Goal: Task Accomplishment & Management: Use online tool/utility

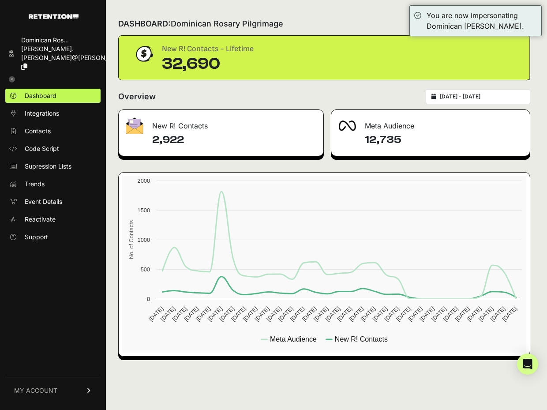
click at [225, 144] on h4 "2,922" at bounding box center [234, 140] width 164 height 14
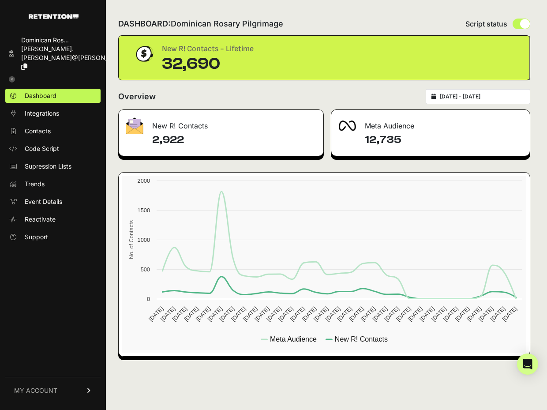
type input "[DATE]"
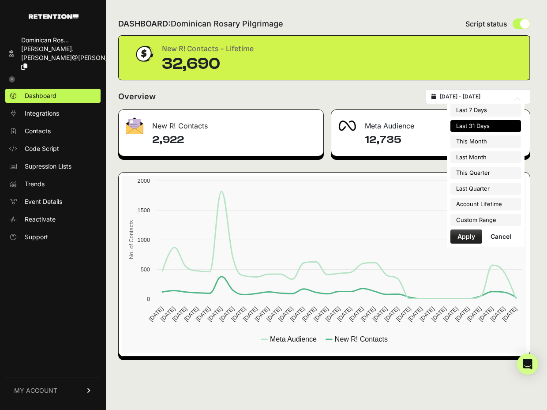
click at [464, 96] on input "[DATE] - [DATE]" at bounding box center [482, 96] width 85 height 7
type input "[DATE]"
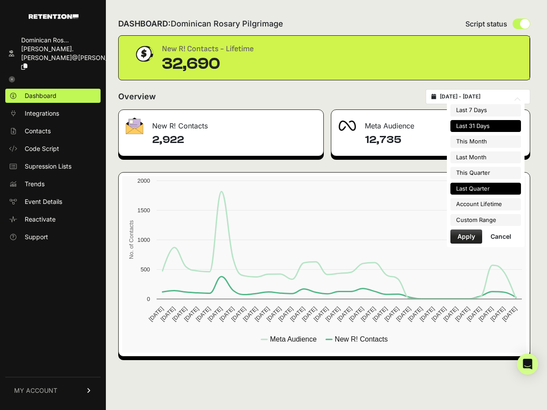
type input "[DATE]"
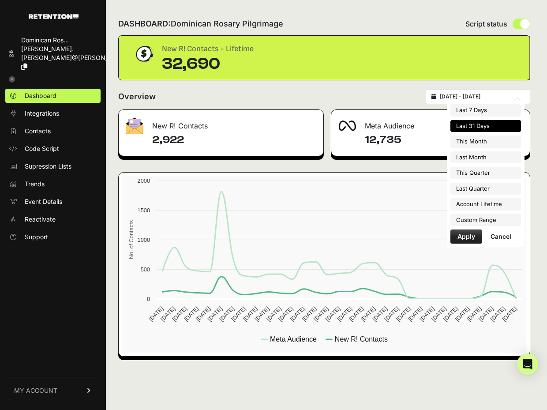
type input "[DATE]"
click at [485, 218] on li "Custom Range" at bounding box center [485, 220] width 71 height 12
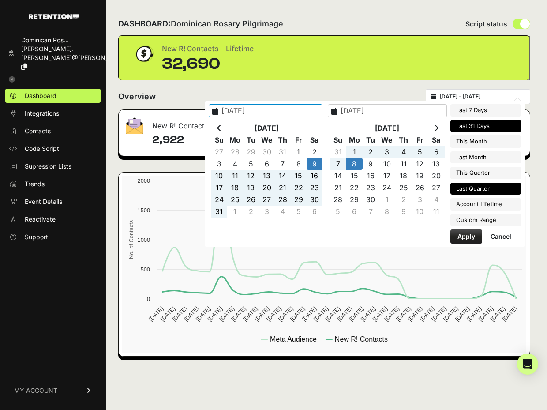
type input "2025-04-01"
type input "2025-06-30"
type input "2025-08-09"
type input "2025-09-08"
type input "2025-08-31"
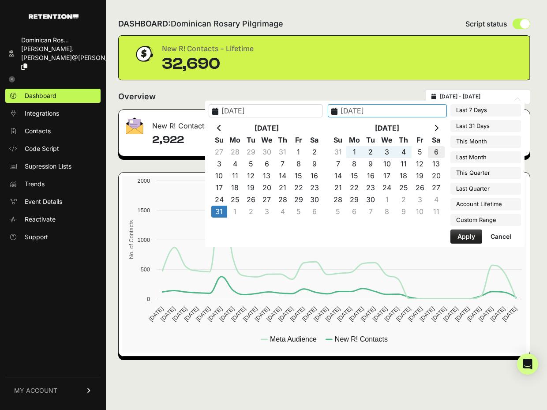
type input "2025-09-06"
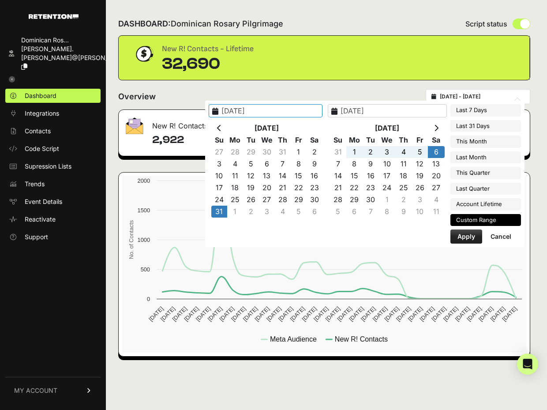
type input "2025-07-01"
type input "2025-09-30"
type input "2025-08-31"
type input "2025-09-06"
type input "2025-04-01"
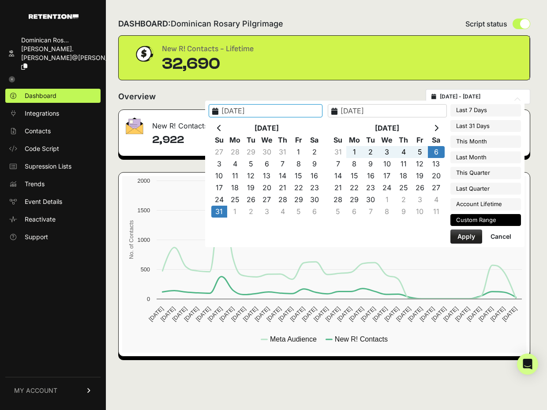
type input "2025-06-30"
type input "2025-08-31"
type input "2025-09-06"
type input "2023-03-16"
type input "2025-09-08"
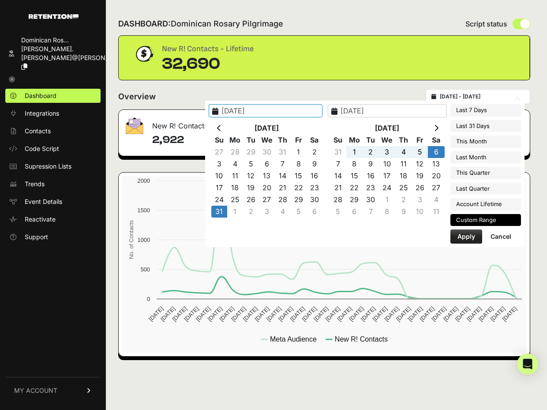
type input "2025-08-31"
type input "2025-09-06"
click at [468, 238] on button "Apply" at bounding box center [466, 236] width 32 height 14
type input "2025-08-31 - 2025-09-06"
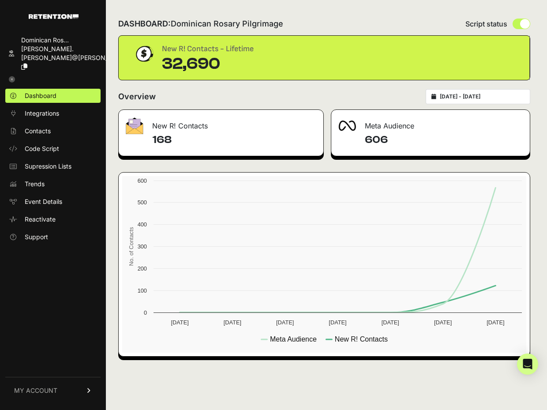
click at [240, 102] on div "Overview 2025-08-31 - 2025-09-06" at bounding box center [324, 96] width 412 height 15
click at [436, 94] on icon at bounding box center [433, 96] width 5 height 5
type input "[DATE]"
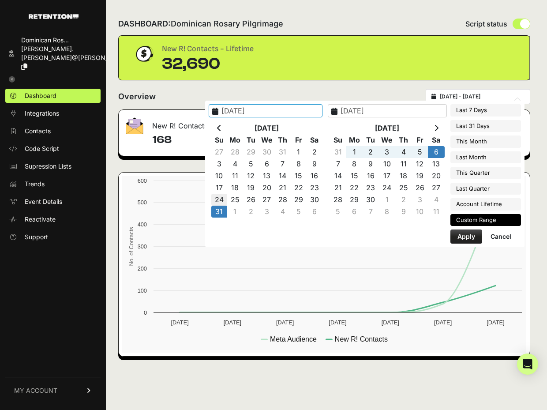
type input "2025-08-24"
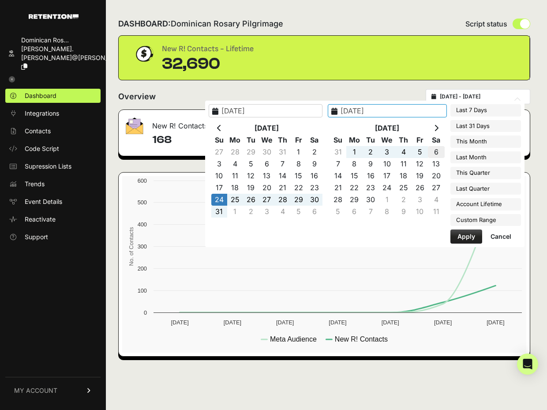
type input "[DATE]"
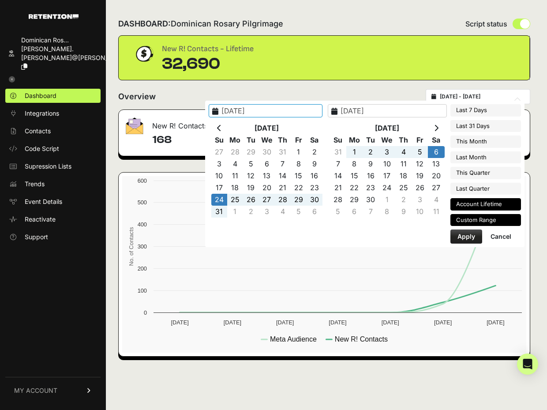
type input "[DATE]"
type input "2025-08-24"
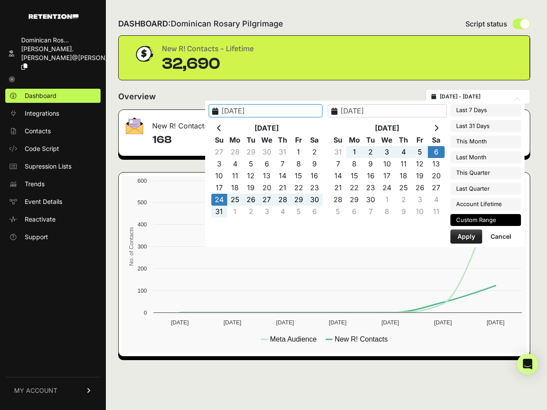
type input "[DATE]"
click at [469, 232] on button "Apply" at bounding box center [466, 236] width 32 height 14
type input "2025-08-24 - 2025-09-06"
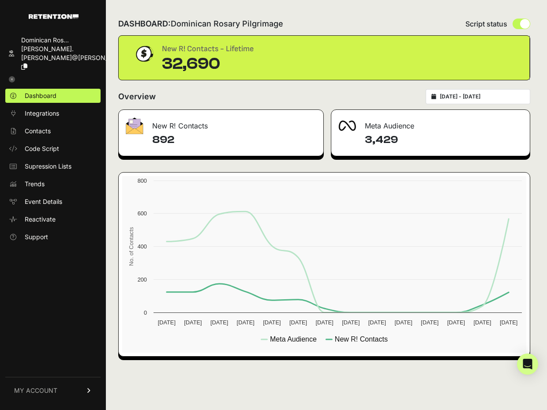
click at [173, 134] on h4 "892" at bounding box center [234, 140] width 164 height 14
click at [51, 91] on span "Dashboard" at bounding box center [41, 95] width 32 height 9
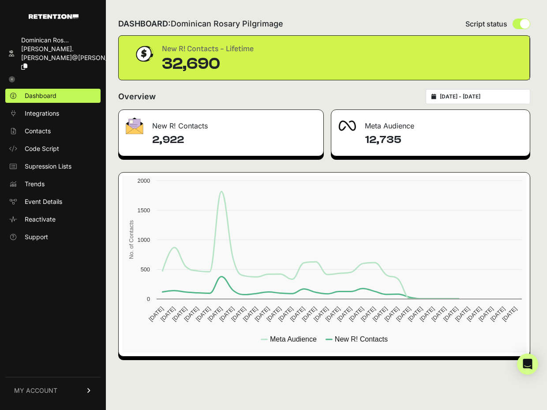
click at [46, 105] on ul "Dashboard Integrations Contacts Code Script Supression Lists Trends Event Detai…" at bounding box center [52, 166] width 95 height 155
click at [46, 127] on span "Contacts" at bounding box center [38, 131] width 26 height 9
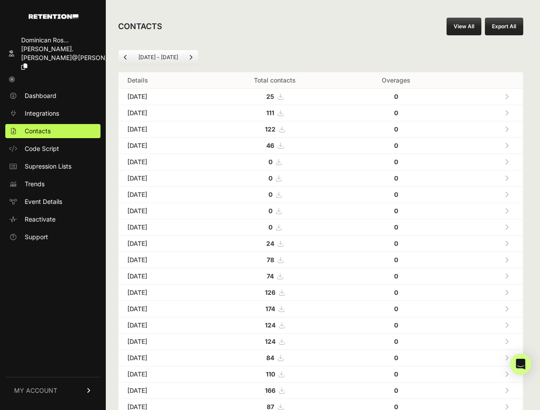
click at [468, 26] on link "View All" at bounding box center [464, 27] width 35 height 18
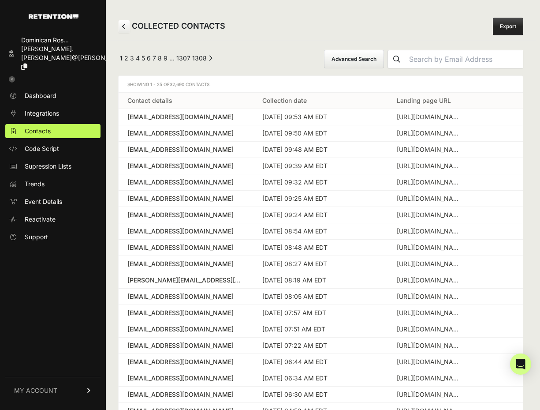
click at [384, 61] on button "Advanced Search" at bounding box center [354, 59] width 60 height 19
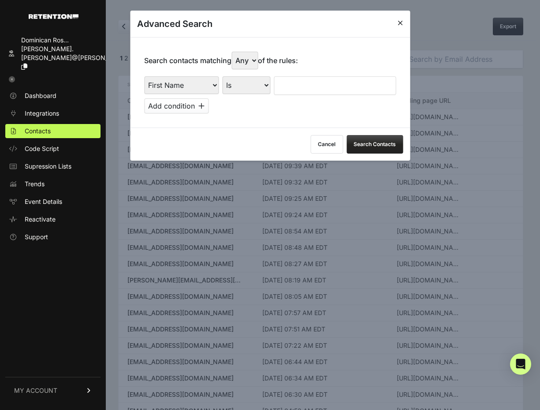
click at [188, 81] on select "First Name Last Name State City Email Email Domain Landing Domain Landing Page …" at bounding box center [181, 85] width 75 height 18
select select "file_date"
click at [144, 76] on select "First Name Last Name State City Email Email Domain Landing Domain Landing Page …" at bounding box center [181, 85] width 75 height 18
click at [243, 83] on select "Is on Is between" at bounding box center [246, 85] width 49 height 18
select select "is_between"
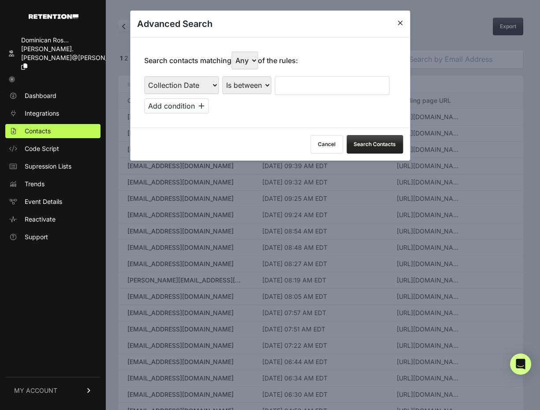
click at [223, 76] on select "Is on Is between" at bounding box center [246, 85] width 49 height 18
click at [296, 86] on input "text" at bounding box center [298, 85] width 47 height 19
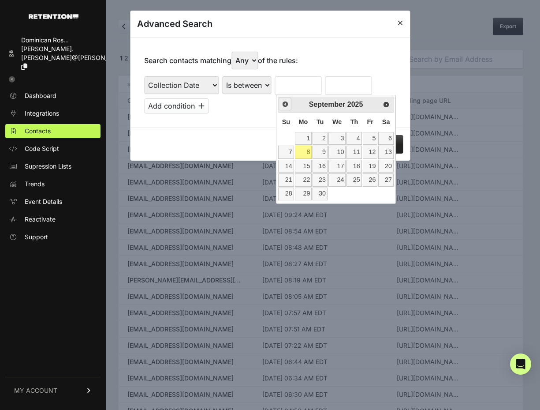
click at [283, 106] on span "Prev" at bounding box center [285, 104] width 7 height 7
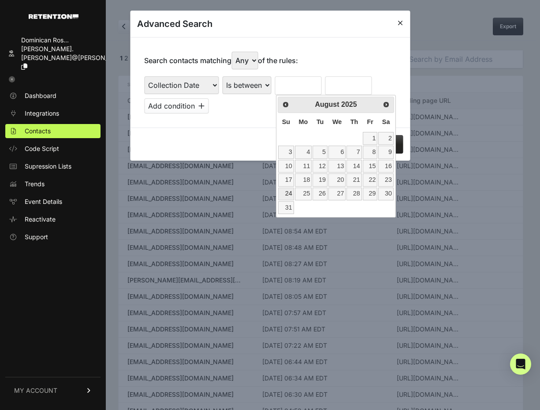
click at [289, 194] on link "24" at bounding box center [285, 193] width 15 height 13
type input "[DATE]"
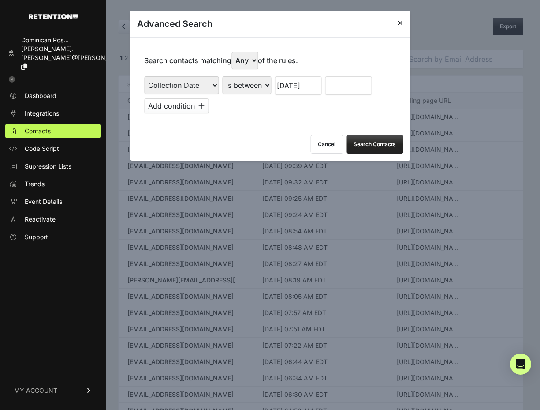
click at [360, 90] on input "text" at bounding box center [348, 85] width 47 height 19
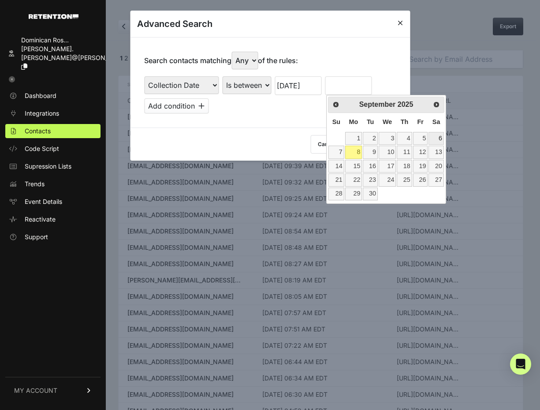
click at [438, 138] on link "6" at bounding box center [436, 138] width 15 height 13
type input "[DATE]"
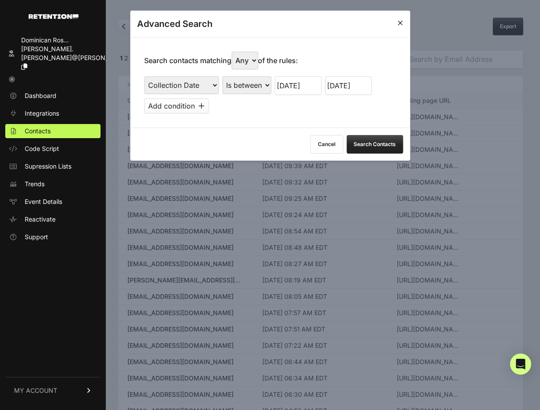
click at [380, 142] on button "Search Contacts" at bounding box center [375, 144] width 56 height 19
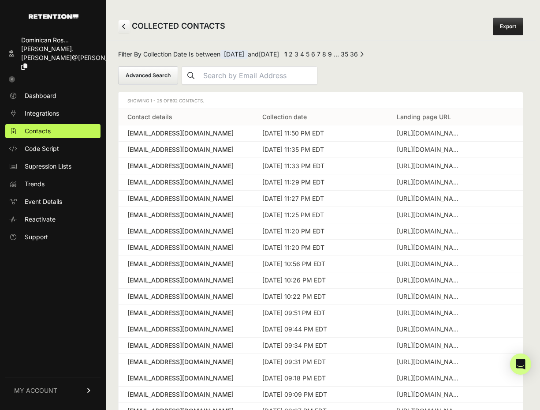
click at [502, 32] on link "Export" at bounding box center [508, 27] width 30 height 18
click at [166, 73] on button "Advanced Search" at bounding box center [148, 75] width 60 height 19
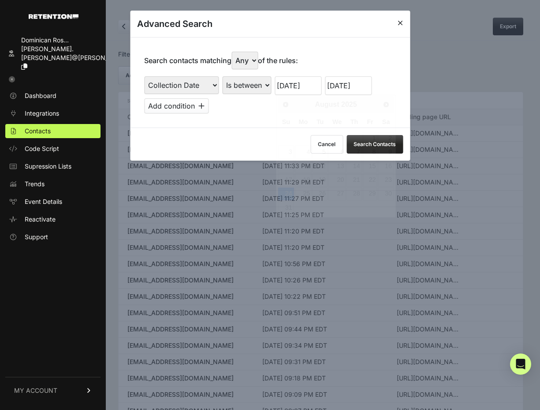
click at [293, 83] on input "[DATE]" at bounding box center [298, 85] width 47 height 19
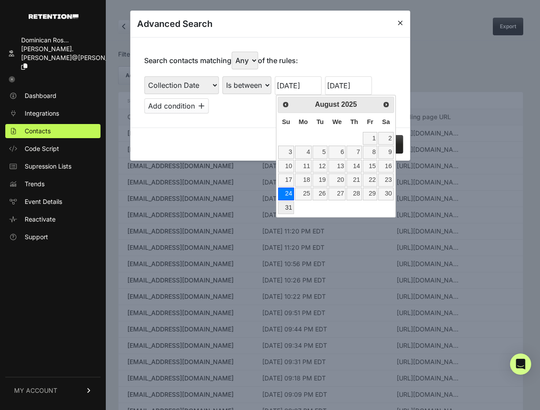
click at [290, 209] on link "31" at bounding box center [285, 207] width 15 height 13
type input "[DATE]"
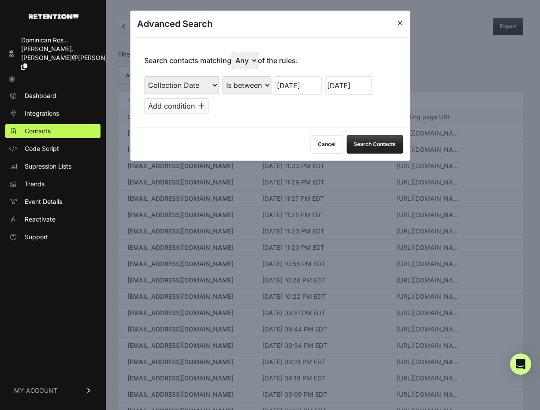
click at [353, 86] on input "[DATE]" at bounding box center [348, 85] width 47 height 19
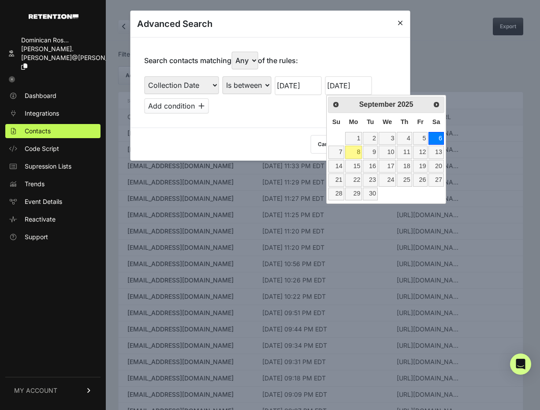
click at [391, 53] on div "Search contacts matching Any All of the rules: First Name Last Name State City …" at bounding box center [270, 82] width 280 height 90
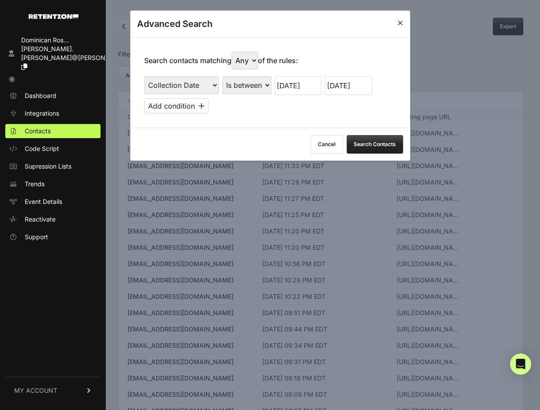
click at [301, 88] on input "[DATE]" at bounding box center [298, 85] width 47 height 19
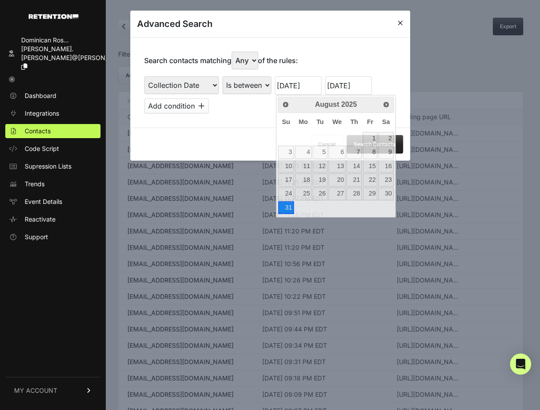
click at [348, 66] on div "Search contacts matching Any All of the rules: First Name Last Name State City …" at bounding box center [270, 82] width 280 height 90
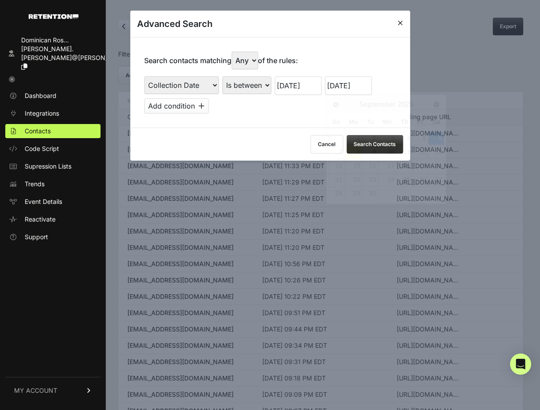
click at [348, 87] on input "[DATE]" at bounding box center [348, 85] width 47 height 19
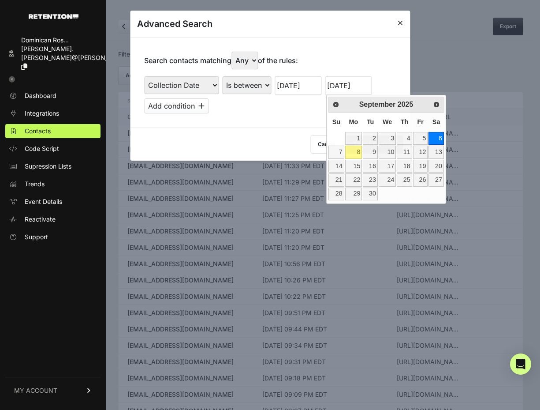
click at [382, 65] on div "Search contacts matching Any All of the rules: First Name Last Name State City …" at bounding box center [270, 82] width 280 height 90
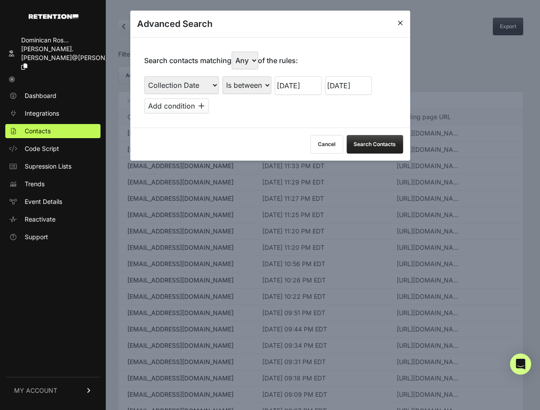
click at [387, 143] on button "Search Contacts" at bounding box center [375, 144] width 56 height 19
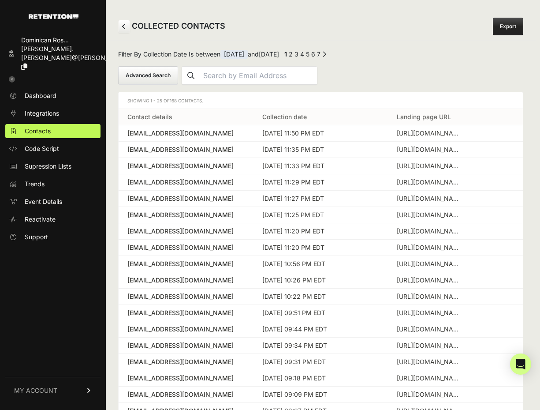
click at [510, 28] on link "Export" at bounding box center [508, 27] width 30 height 18
